Goal: Task Accomplishment & Management: Use online tool/utility

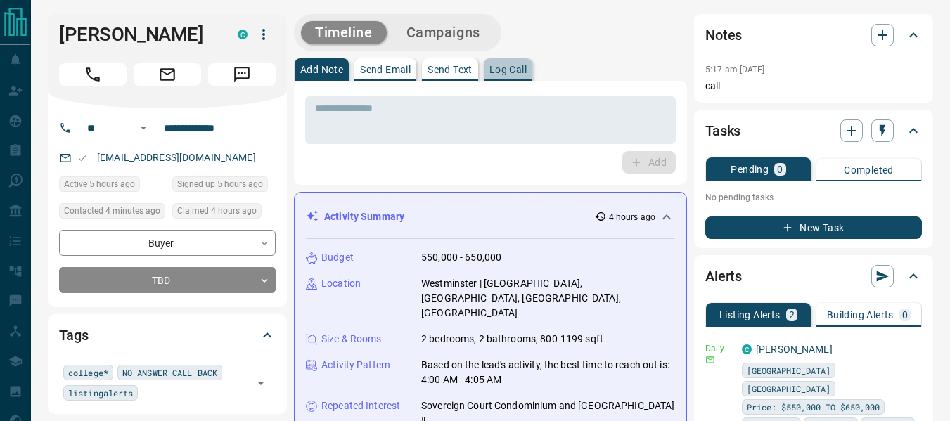
click at [514, 73] on p "Log Call" at bounding box center [507, 70] width 37 height 10
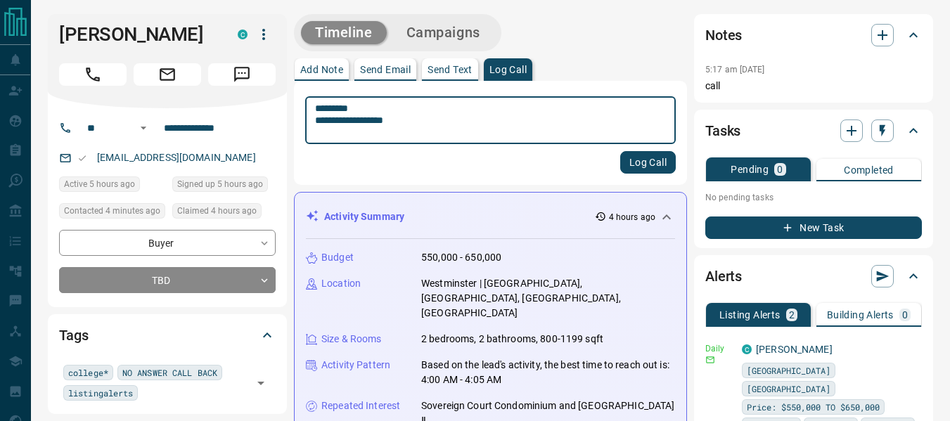
type textarea "**********"
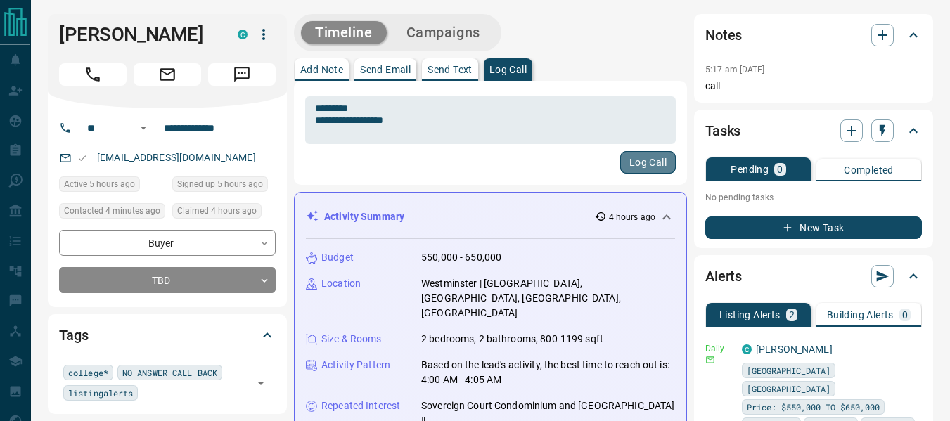
click at [635, 159] on button "Log Call" at bounding box center [648, 162] width 56 height 22
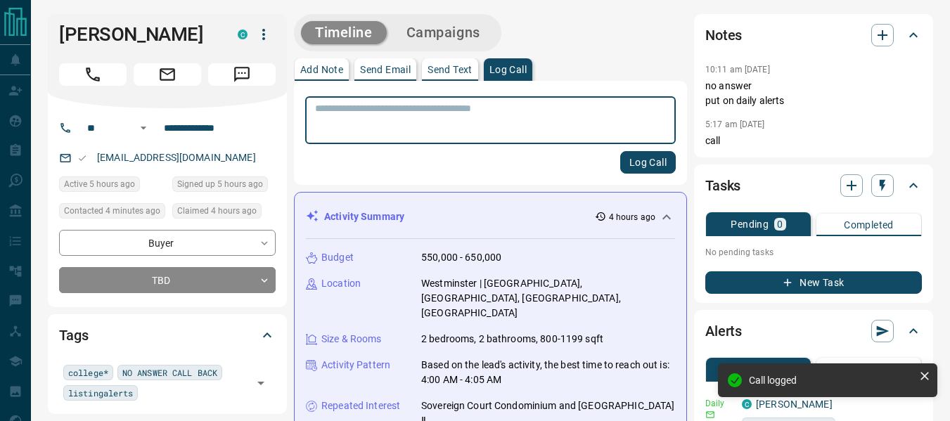
scroll to position [213, 0]
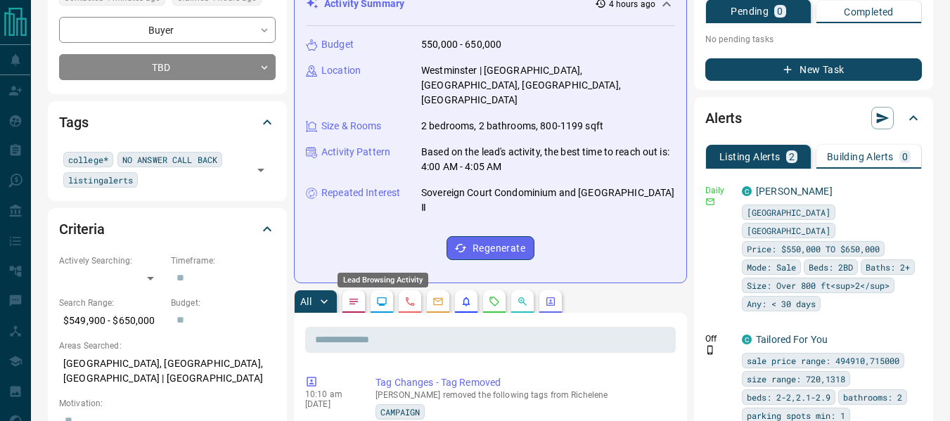
click at [385, 296] on icon "Lead Browsing Activity" at bounding box center [381, 301] width 11 height 11
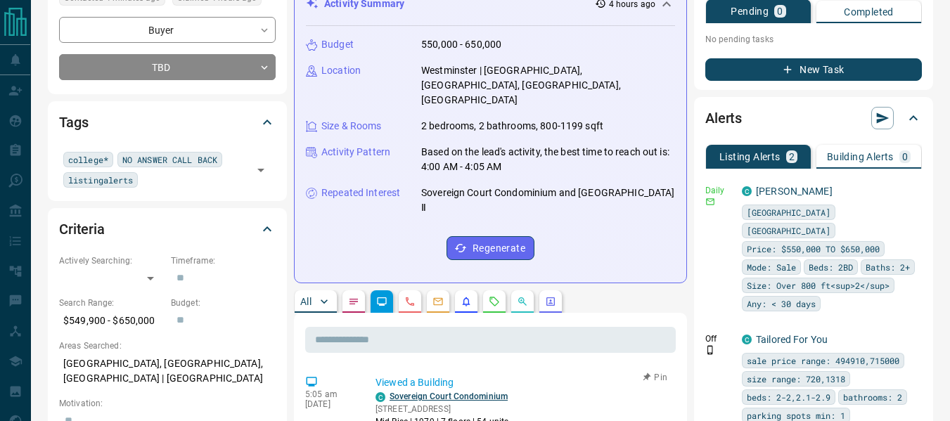
click at [470, 392] on link "Sovereign Court Condominium" at bounding box center [448, 397] width 118 height 10
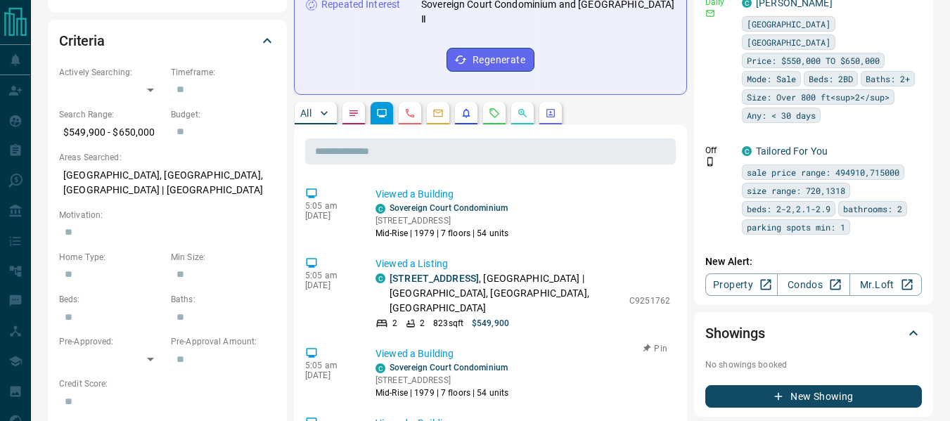
scroll to position [405, 0]
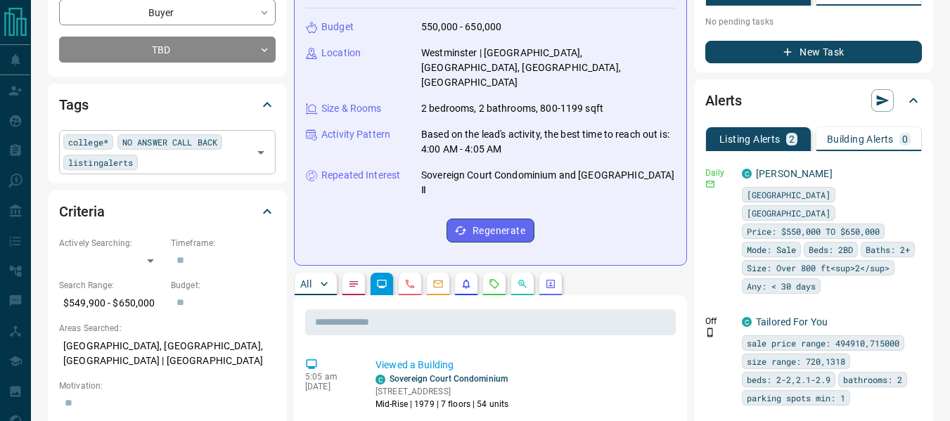
click at [161, 164] on div "college* NO ANSWER CALL BACK listingalerts ​" at bounding box center [167, 152] width 217 height 44
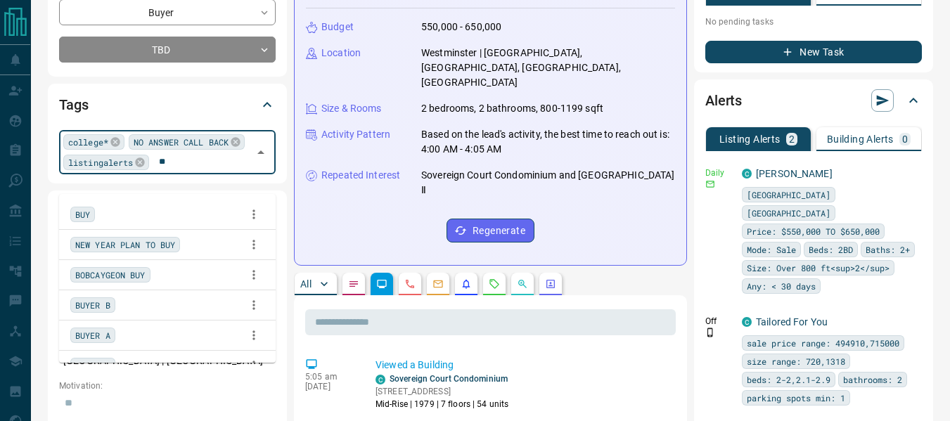
type input "***"
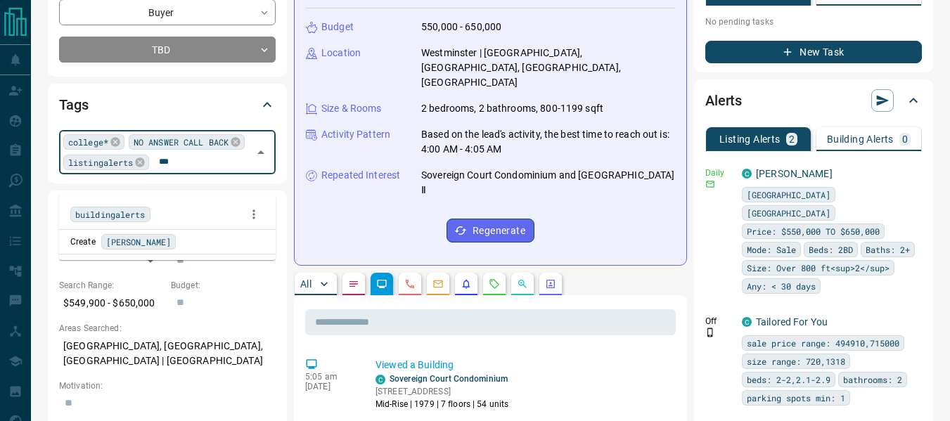
click at [142, 213] on span "buildingalerts" at bounding box center [110, 214] width 70 height 14
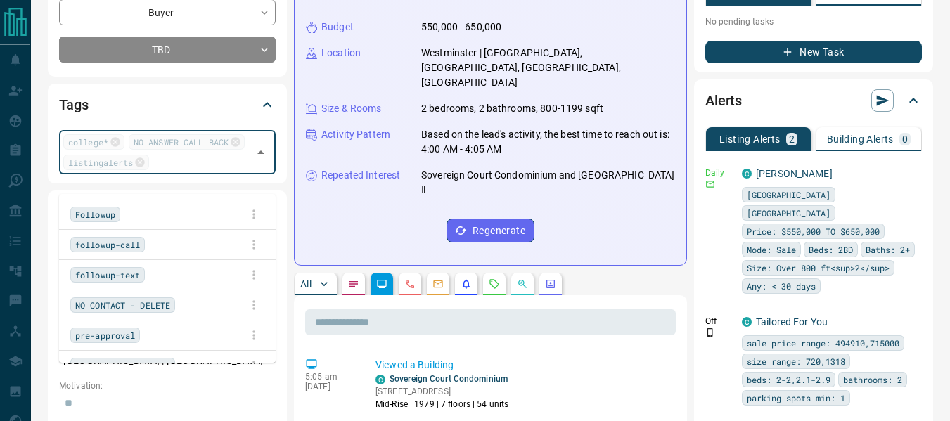
scroll to position [2375, 0]
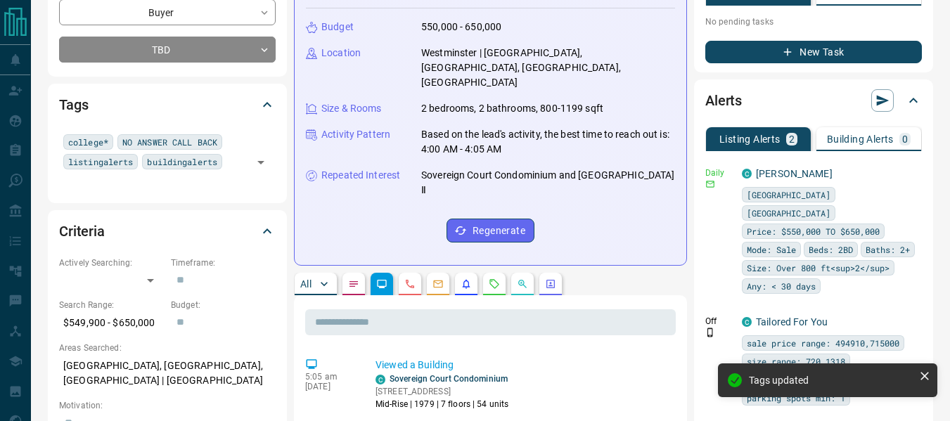
click at [557, 86] on div "Budget 550,000 - 650,000 Location [GEOGRAPHIC_DATA] | [GEOGRAPHIC_DATA], [GEOGR…" at bounding box center [490, 130] width 369 height 245
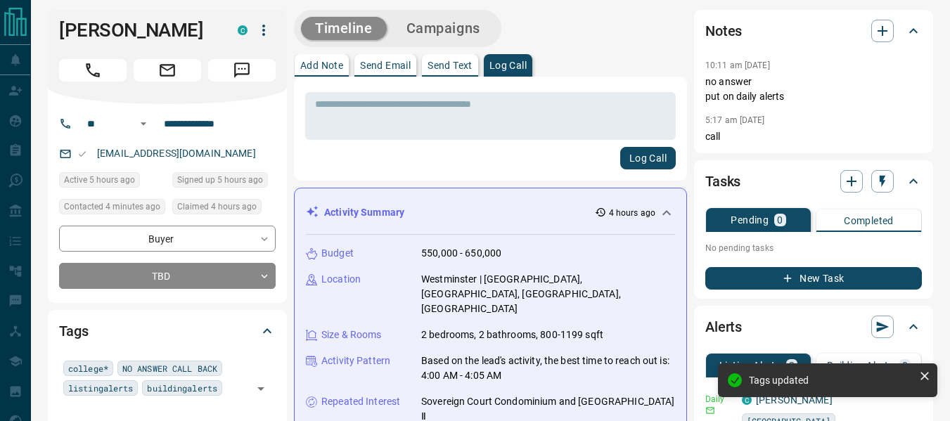
scroll to position [0, 0]
